Goal: Information Seeking & Learning: Learn about a topic

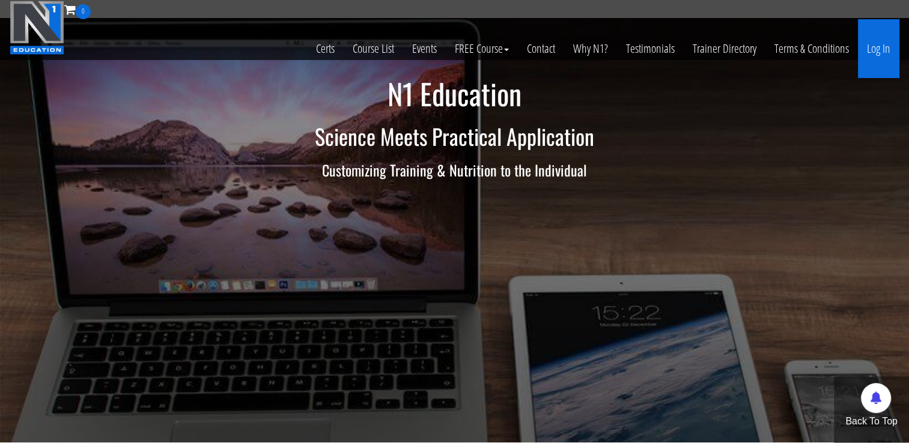
click at [872, 43] on link "Log In" at bounding box center [877, 48] width 41 height 59
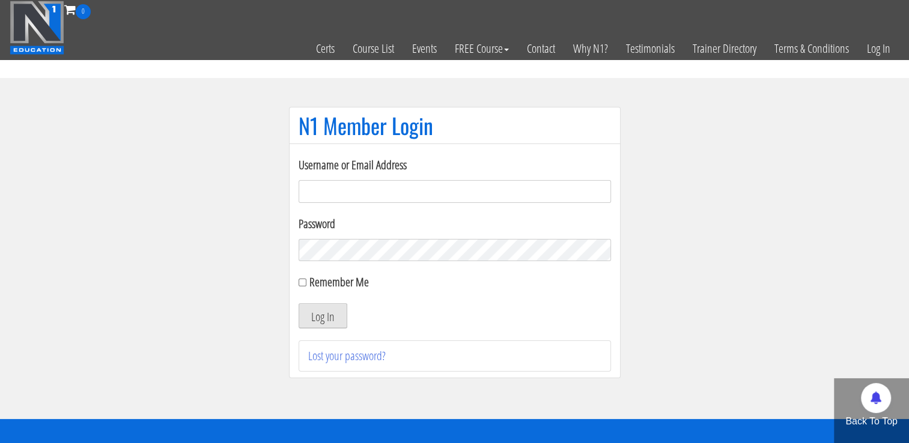
type input "coachderekdolgner@gmail.com"
click at [328, 316] on button "Log In" at bounding box center [322, 315] width 49 height 25
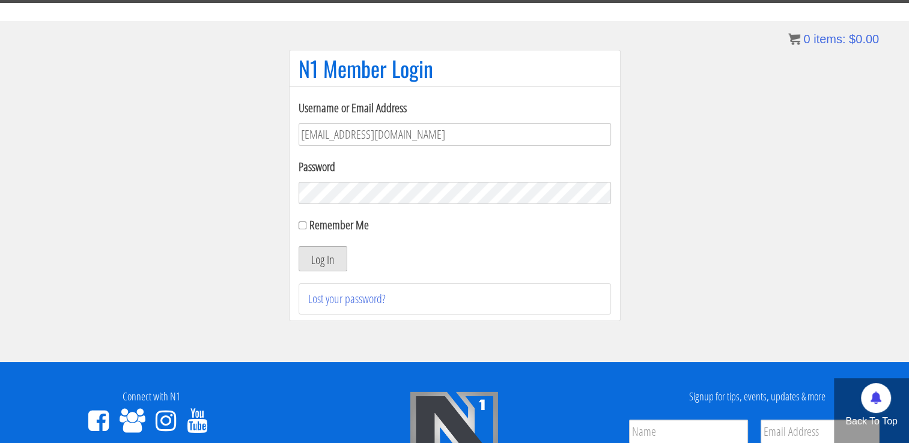
scroll to position [60, 0]
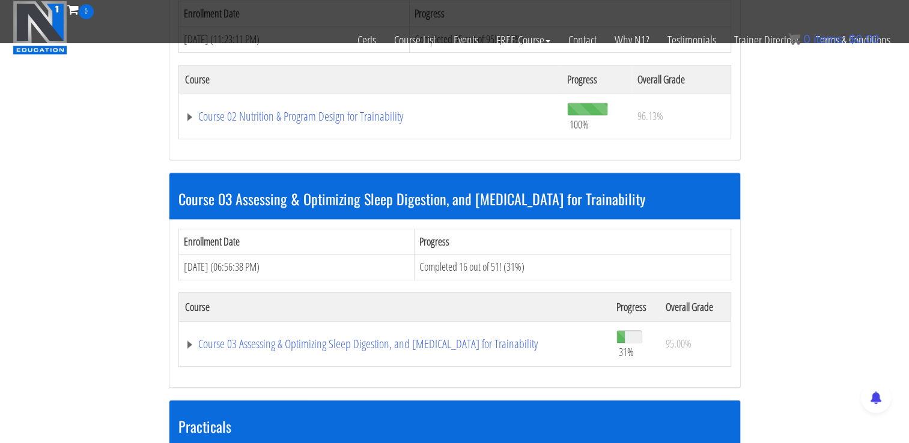
scroll to position [420, 0]
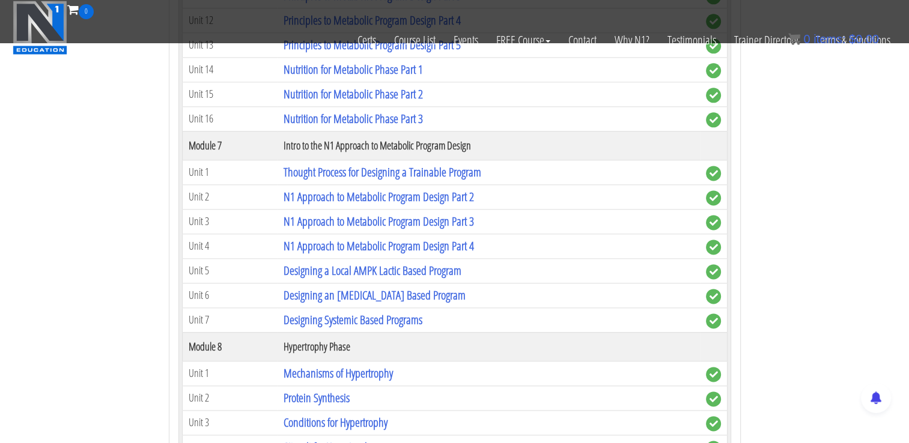
scroll to position [1501, 0]
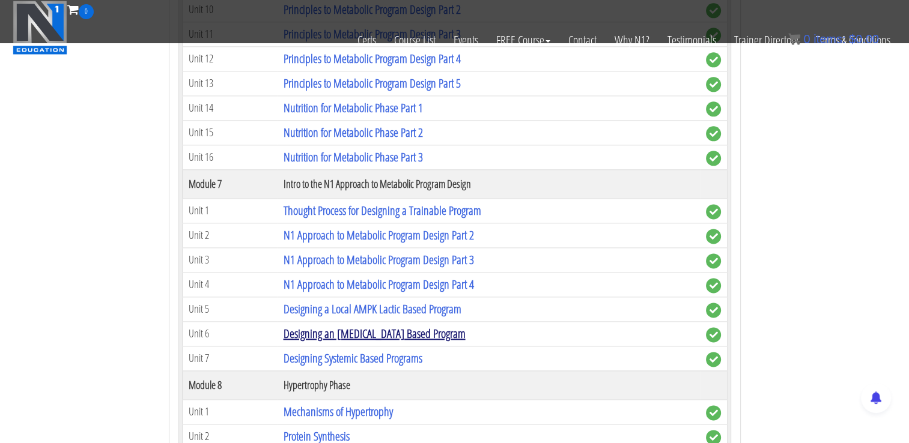
click at [403, 330] on link "Designing an [MEDICAL_DATA] Based Program" at bounding box center [374, 333] width 182 height 16
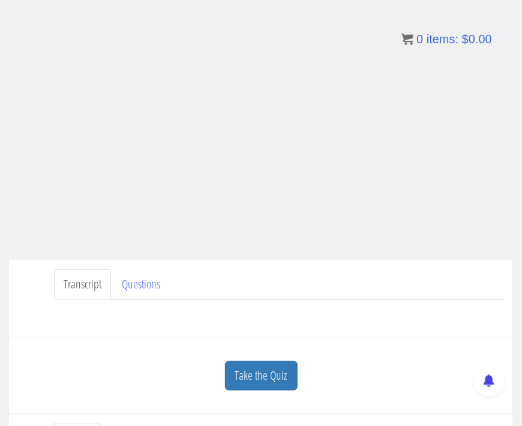
scroll to position [106, 0]
